Goal: Information Seeking & Learning: Learn about a topic

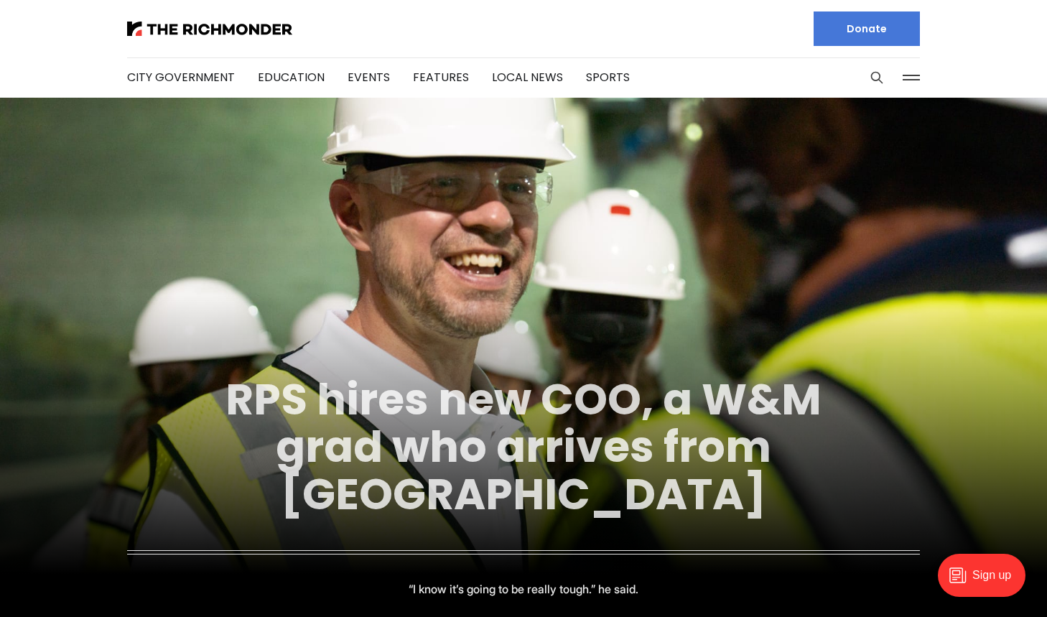
click at [484, 449] on link "RPS hires new COO, a W&M grad who arrives from [GEOGRAPHIC_DATA]" at bounding box center [524, 446] width 596 height 155
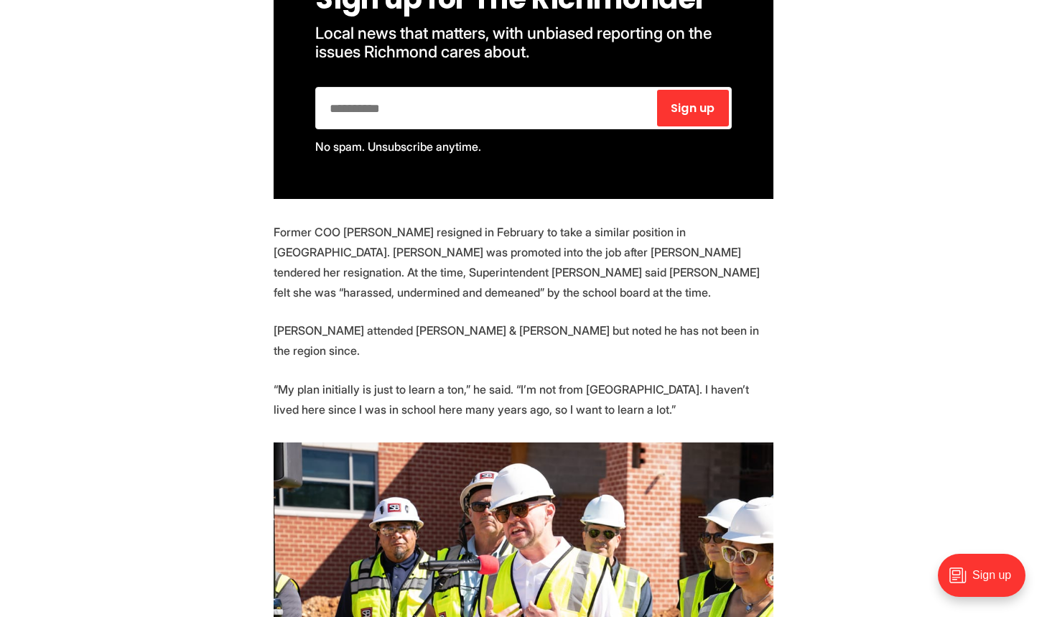
scroll to position [1054, 0]
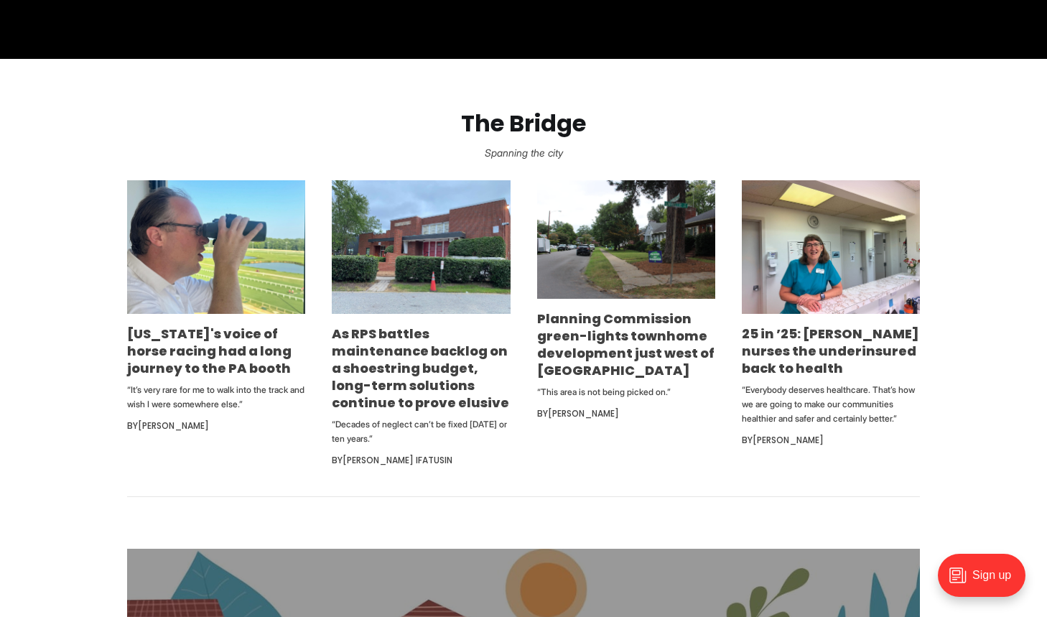
scroll to position [833, 0]
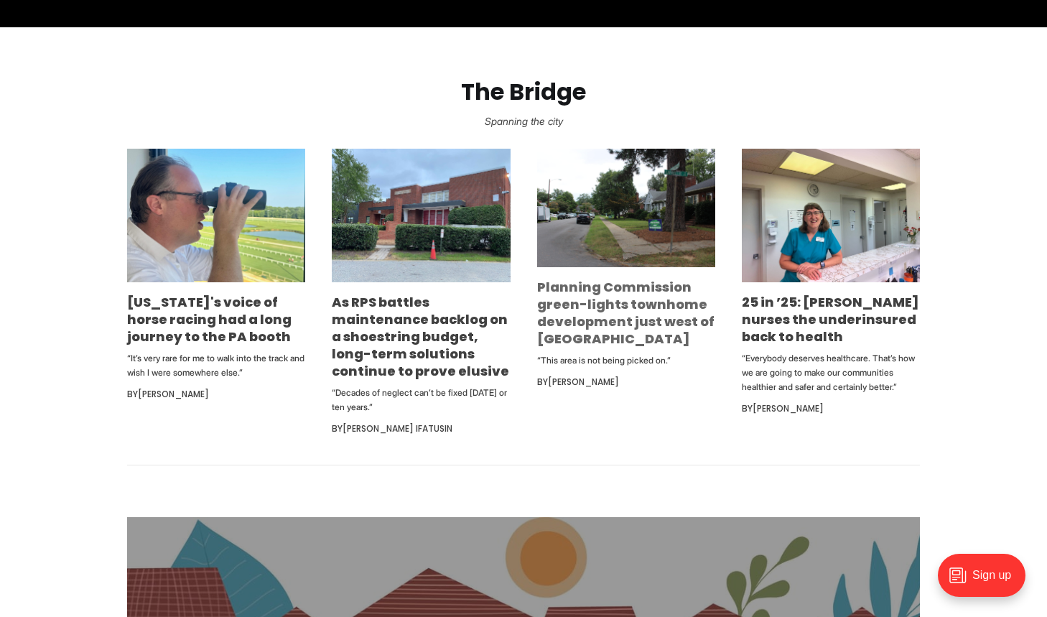
click at [562, 314] on link "Planning Commission green-lights townhome development just west of [GEOGRAPHIC_…" at bounding box center [625, 313] width 177 height 70
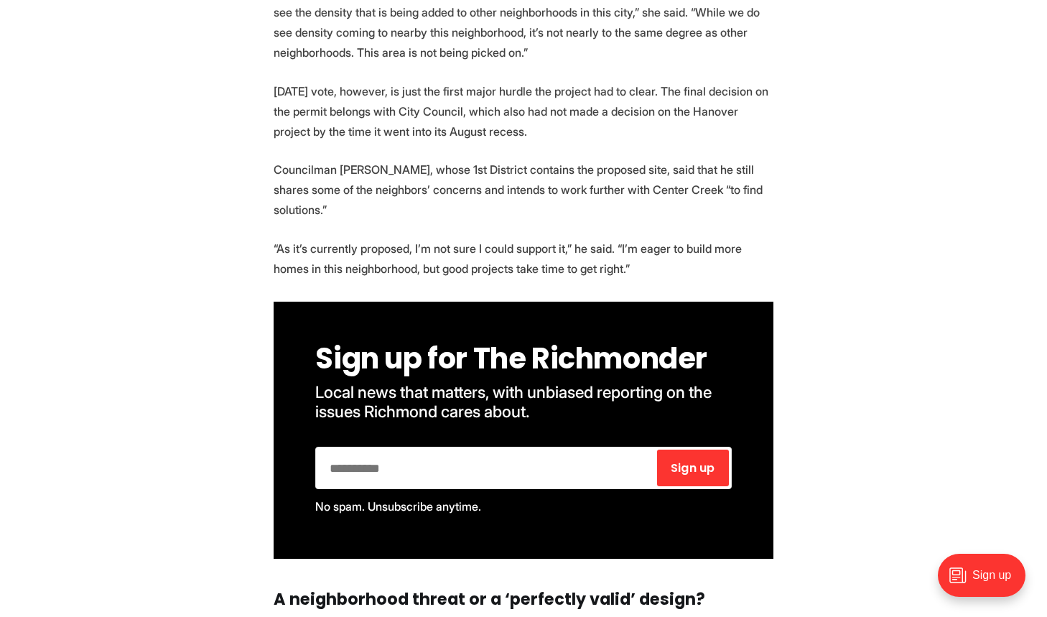
scroll to position [2126, 0]
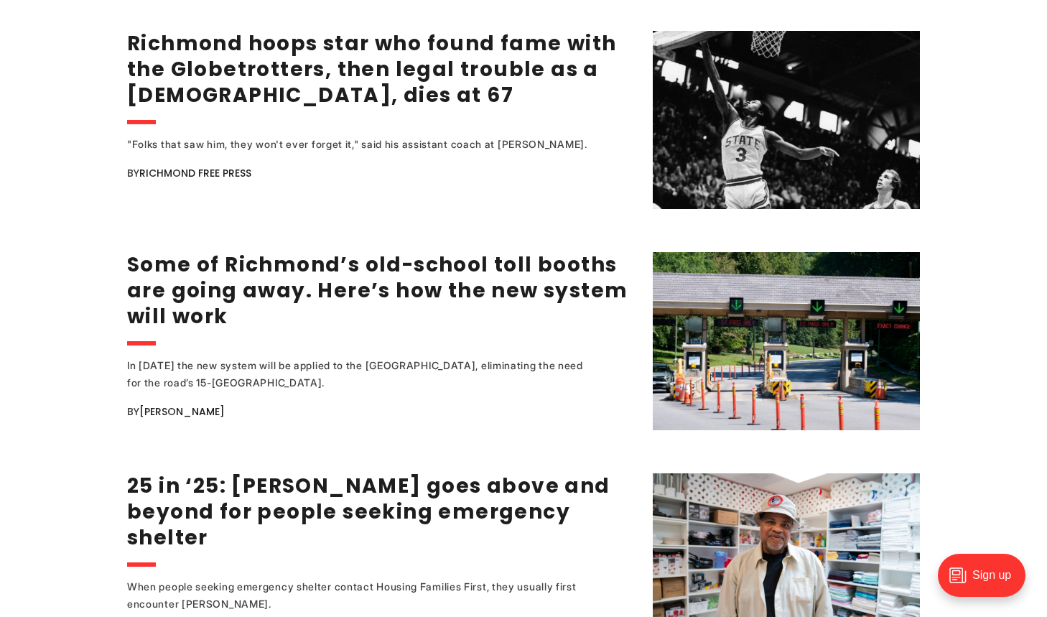
scroll to position [2451, 0]
